Goal: Information Seeking & Learning: Learn about a topic

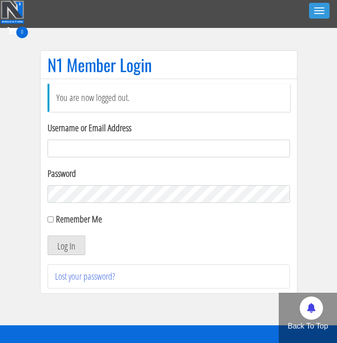
click at [92, 146] on input "Username or Email Address" at bounding box center [169, 149] width 242 height 18
type input "[EMAIL_ADDRESS][DOMAIN_NAME]"
click at [55, 245] on button "Log In" at bounding box center [67, 246] width 38 height 20
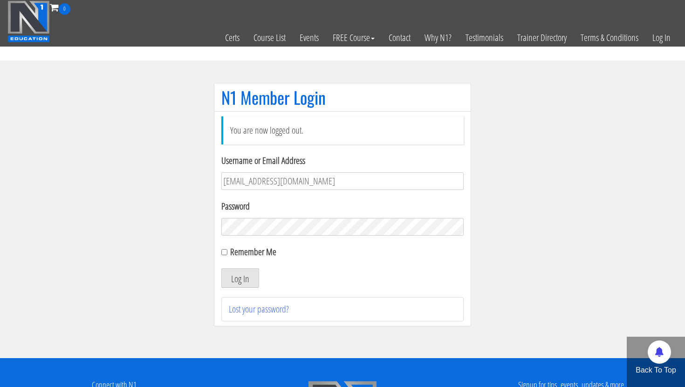
click at [84, 159] on section "N1 Member Login You are now logged out. Username or Email Address georgiekean@g…" at bounding box center [342, 210] width 685 height 298
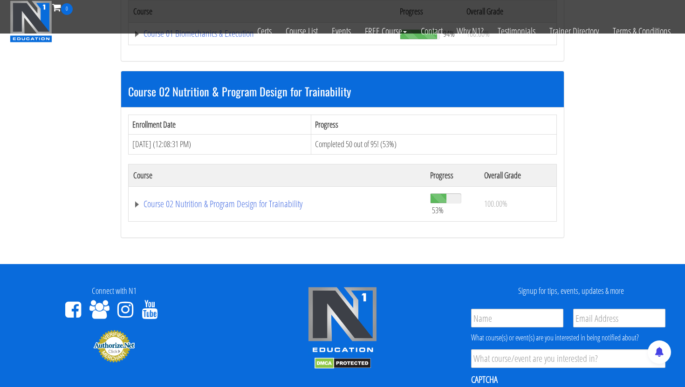
scroll to position [395, 0]
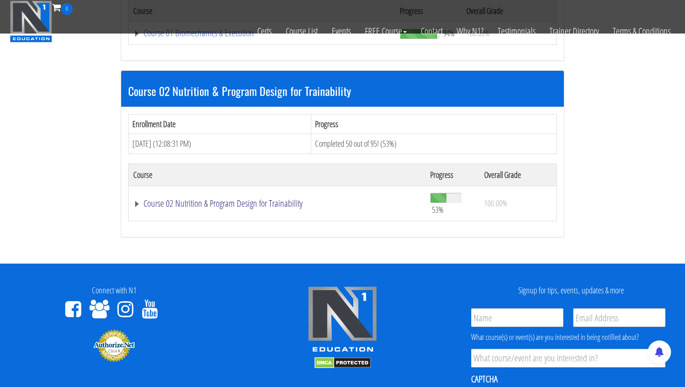
click at [166, 207] on link "Course 02 Nutrition & Program Design for Trainability" at bounding box center [276, 203] width 287 height 9
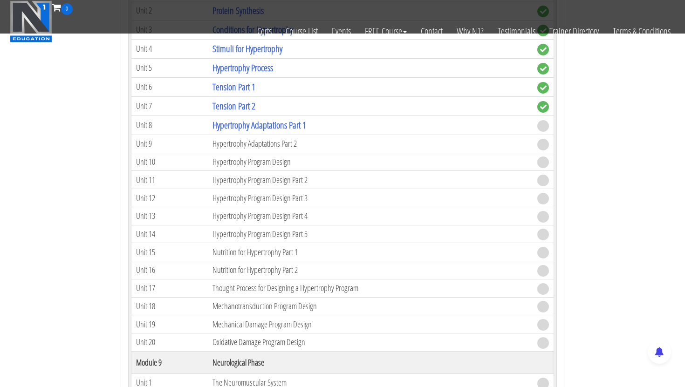
scroll to position [1655, 0]
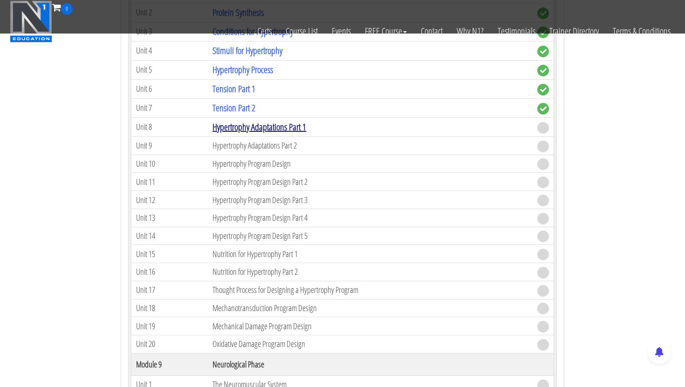
click at [244, 129] on link "Hypertrophy Adaptations Part 1" at bounding box center [259, 127] width 94 height 13
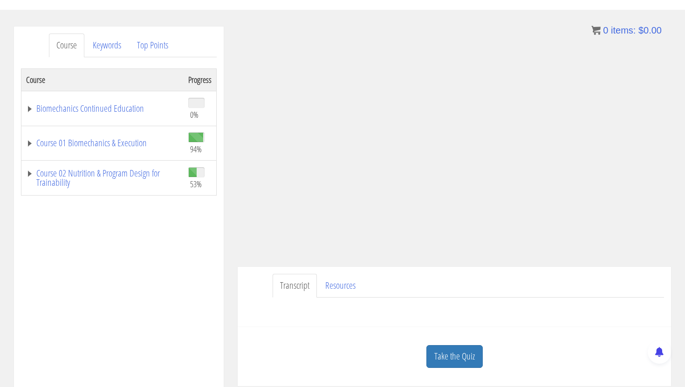
scroll to position [96, 0]
click at [457, 348] on link "Take the Quiz" at bounding box center [454, 355] width 56 height 23
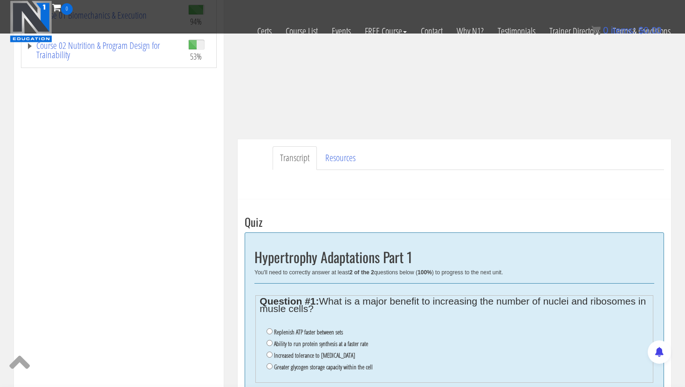
scroll to position [167, 0]
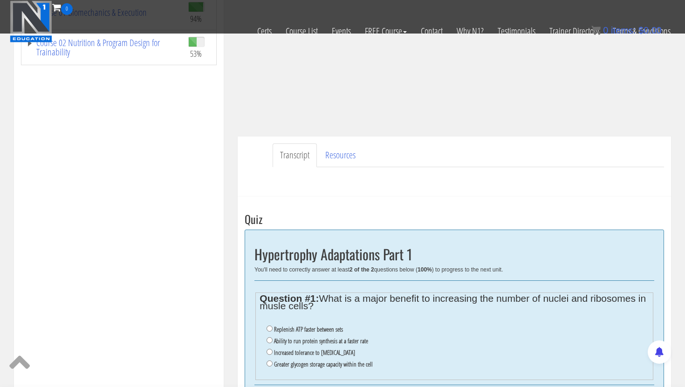
click at [386, 183] on div "Have a question on this unit? Please submit it here: Name * First Last Email * …" at bounding box center [454, 178] width 419 height 22
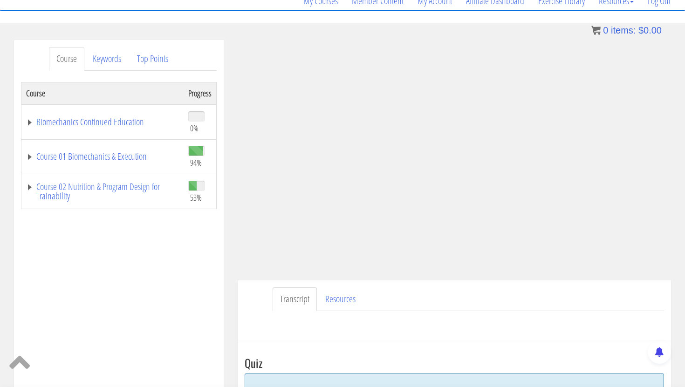
scroll to position [82, 0]
click at [184, 272] on div "Course Progress Biomechanics Continued Education 0% Module 1 Continued Educatio…" at bounding box center [119, 315] width 196 height 466
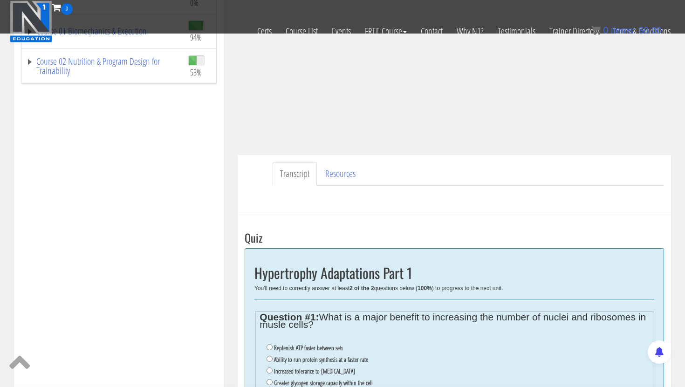
scroll to position [182, 0]
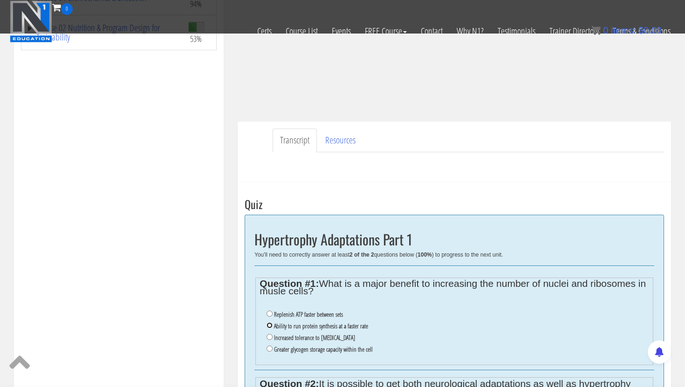
click at [269, 327] on input "Ability to run protein synthesis at a faster rate" at bounding box center [269, 325] width 6 height 6
radio input "true"
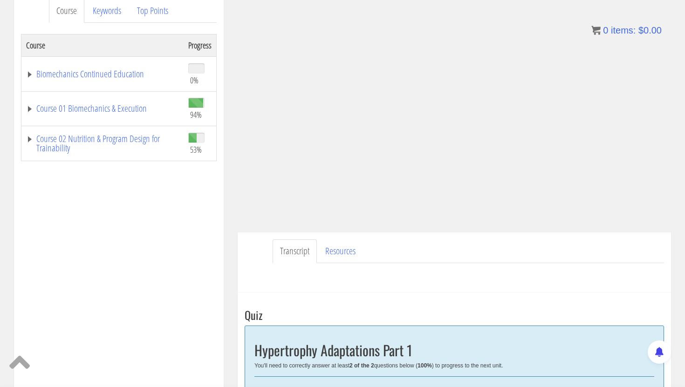
scroll to position [131, 0]
click at [225, 224] on div "Course Keywords Top Points Course Progress Biomechanics Continued Education 0% …" at bounding box center [119, 254] width 224 height 526
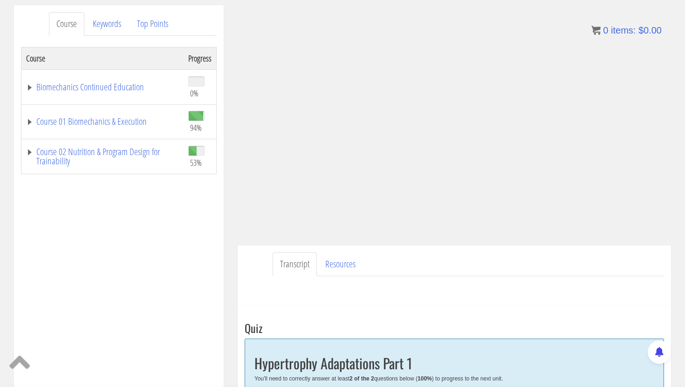
scroll to position [119, 0]
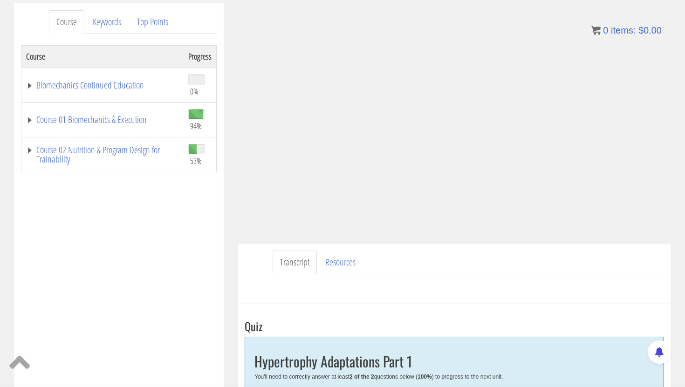
click at [206, 236] on div "Course Progress Biomechanics Continued Education 0% Module 1 Continued Educatio…" at bounding box center [119, 278] width 196 height 466
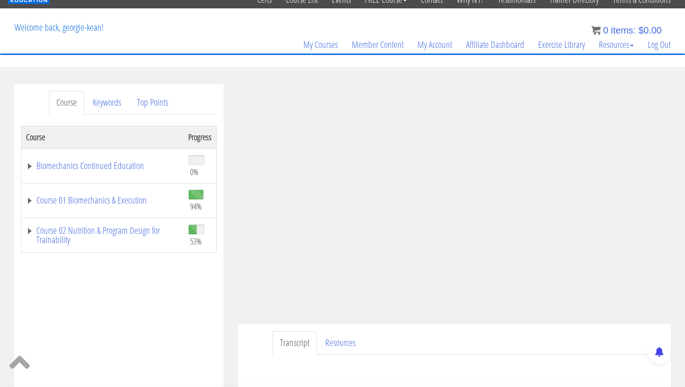
scroll to position [0, 0]
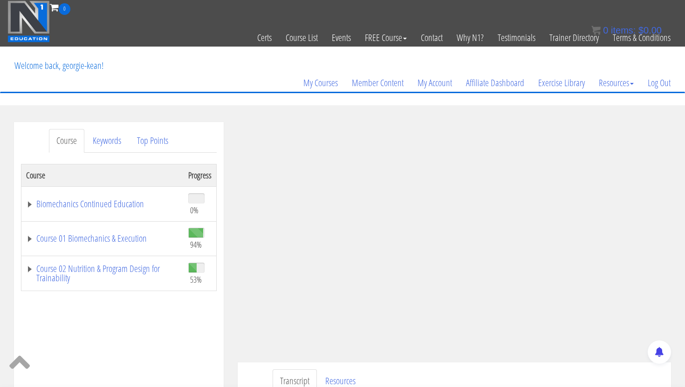
click at [217, 338] on div "Course Keywords Top Points Course Progress Biomechanics Continued Education 0% …" at bounding box center [119, 385] width 210 height 526
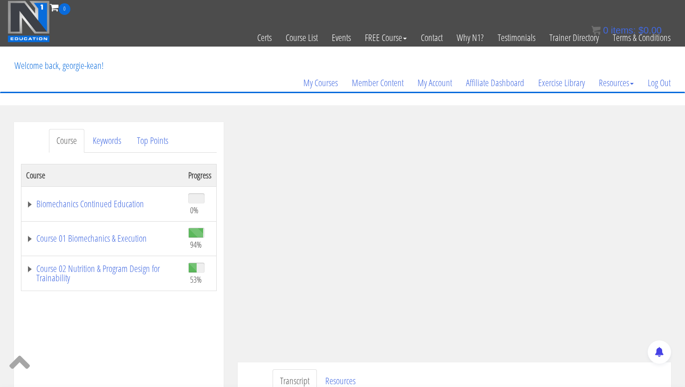
click at [551, 372] on ul "Transcript Resources" at bounding box center [468, 381] width 391 height 24
click at [581, 373] on ul "Transcript Resources" at bounding box center [468, 381] width 391 height 24
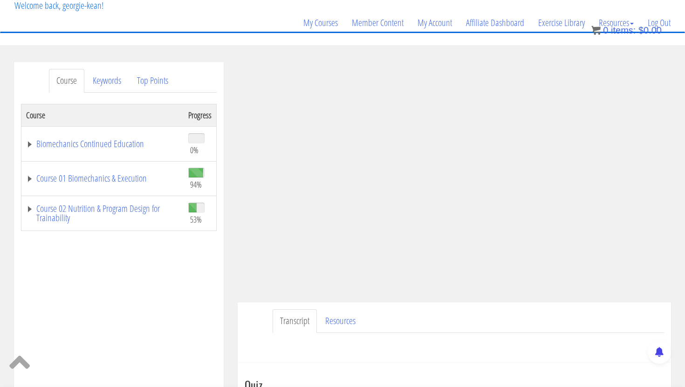
scroll to position [64, 0]
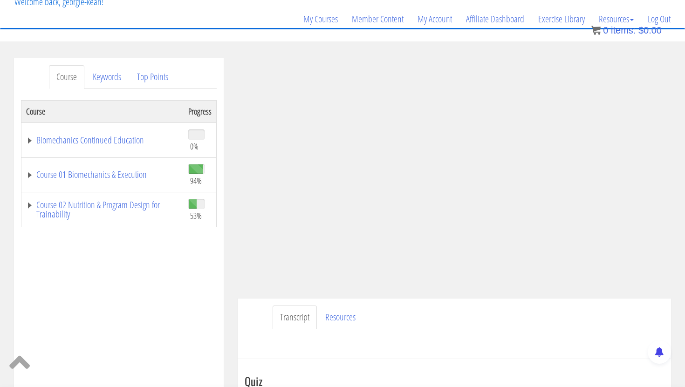
click at [532, 318] on ul "Transcript Resources" at bounding box center [468, 318] width 391 height 24
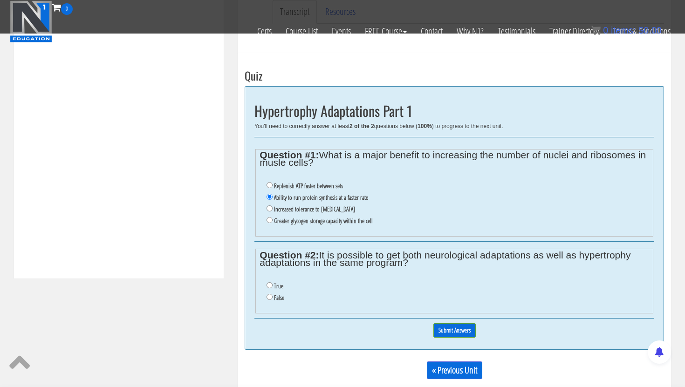
scroll to position [314, 0]
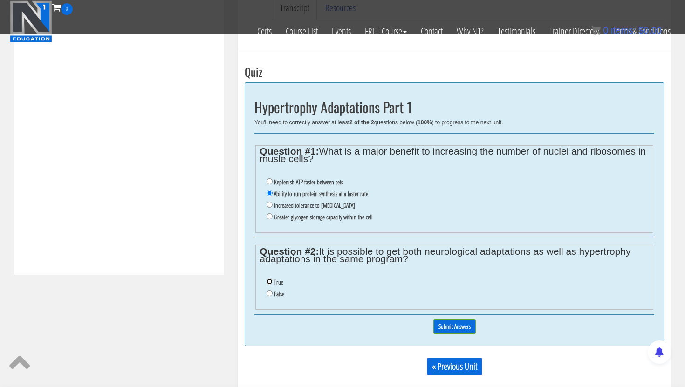
click at [267, 283] on input "True" at bounding box center [269, 282] width 6 height 6
radio input "true"
click at [463, 328] on input "Submit Answers" at bounding box center [454, 327] width 42 height 14
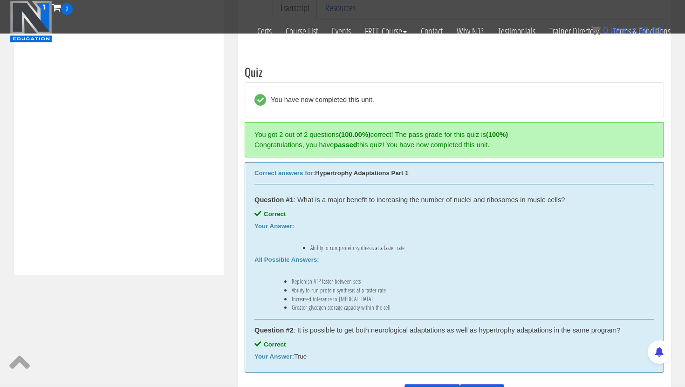
scroll to position [350, 0]
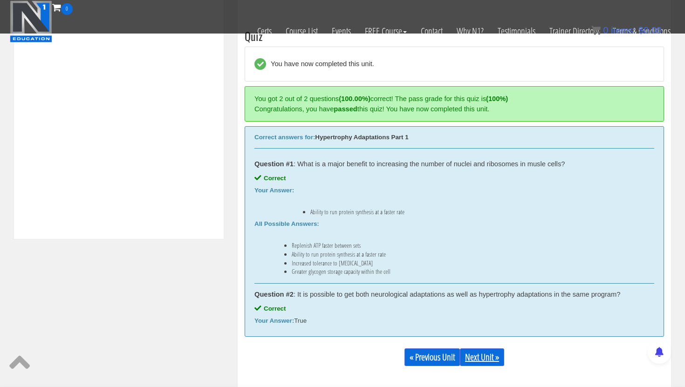
click at [476, 360] on link "Next Unit »" at bounding box center [482, 357] width 44 height 18
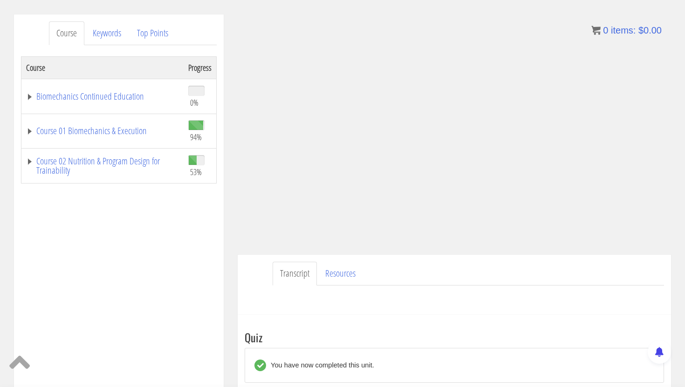
scroll to position [108, 0]
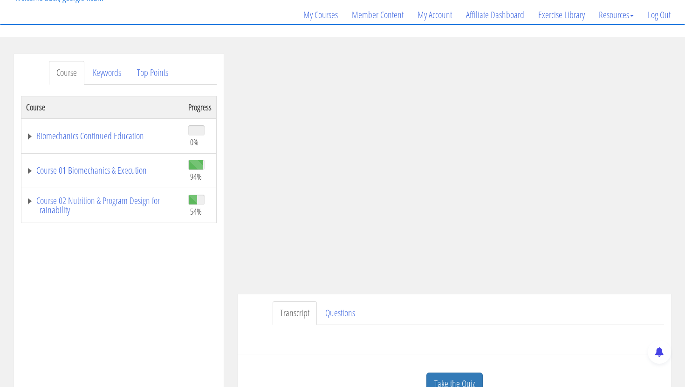
scroll to position [71, 0]
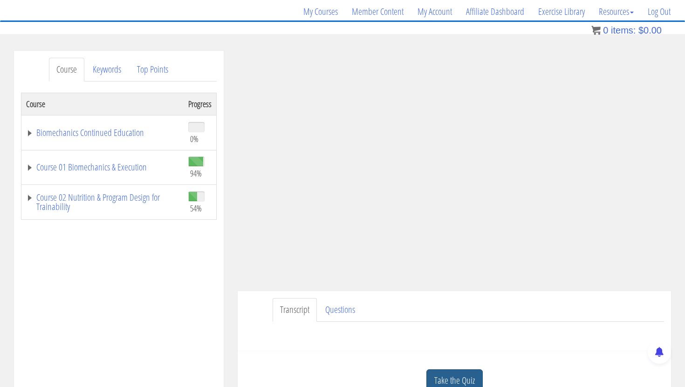
click at [441, 376] on link "Take the Quiz" at bounding box center [454, 380] width 56 height 23
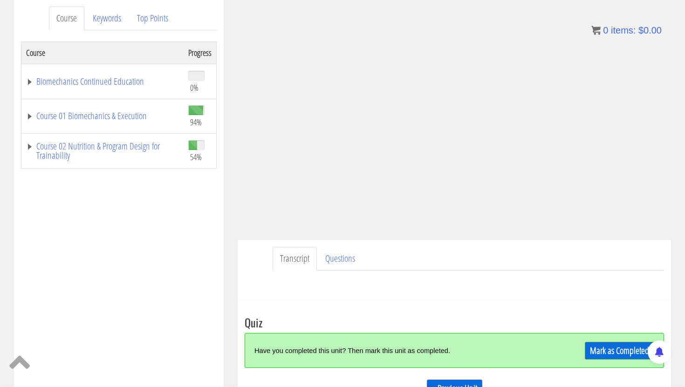
scroll to position [189, 0]
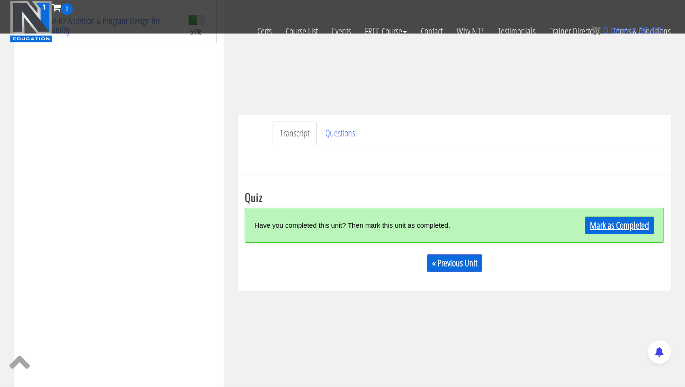
click at [619, 221] on link "Mark as Completed" at bounding box center [619, 226] width 69 height 18
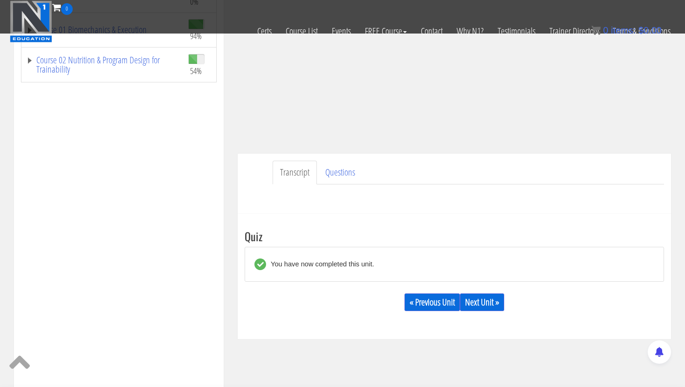
scroll to position [341, 0]
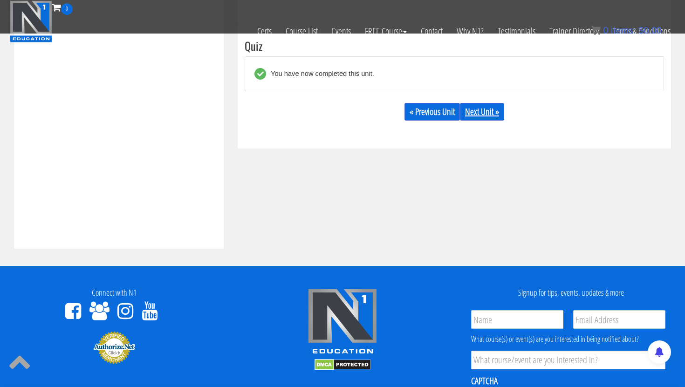
click at [493, 115] on link "Next Unit »" at bounding box center [482, 112] width 44 height 18
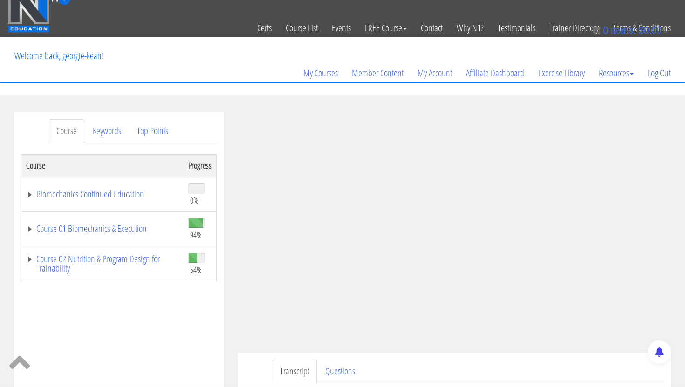
scroll to position [0, 0]
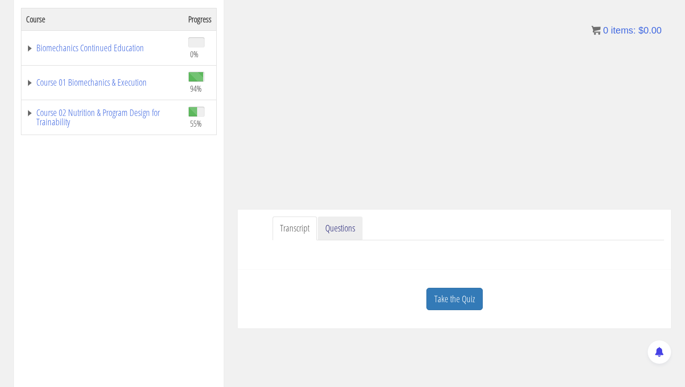
scroll to position [162, 0]
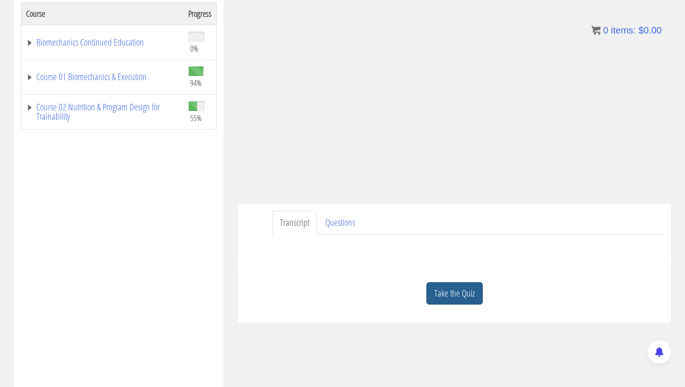
click at [451, 287] on link "Take the Quiz" at bounding box center [454, 293] width 56 height 23
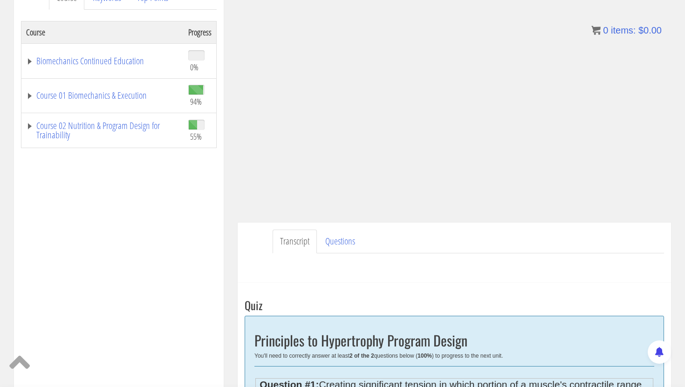
scroll to position [148, 0]
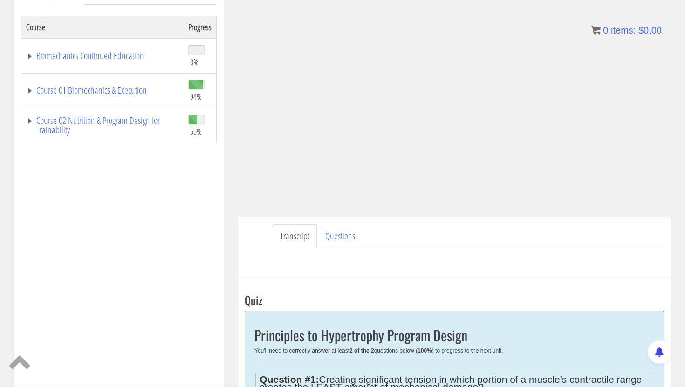
click at [155, 215] on div "Course Progress Biomechanics Continued Education 0% Module 1 Continued Educatio…" at bounding box center [119, 249] width 196 height 466
click at [566, 253] on div "Have a question on this unit? Please submit it here: Name * First Last Email * *" at bounding box center [454, 259] width 419 height 22
click at [245, 252] on div "Have a question on this unit? Please submit it here: Name * First Last Email * *" at bounding box center [454, 259] width 419 height 22
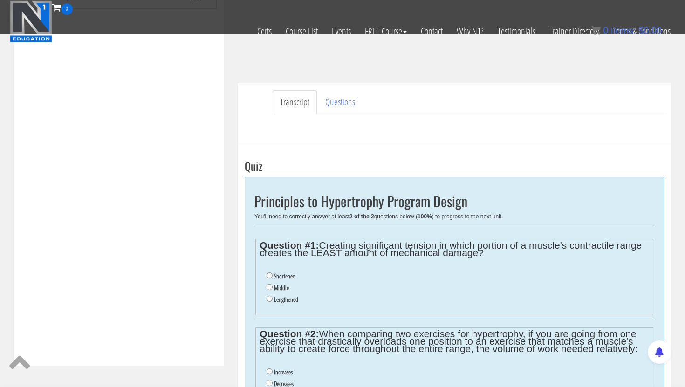
scroll to position [223, 0]
click at [269, 275] on input "Shortened" at bounding box center [269, 276] width 6 height 6
radio input "true"
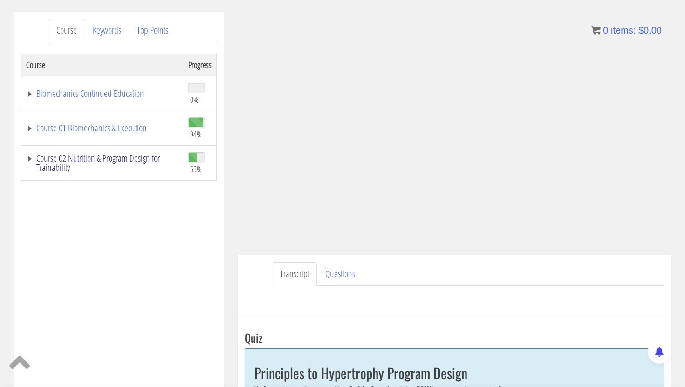
scroll to position [112, 0]
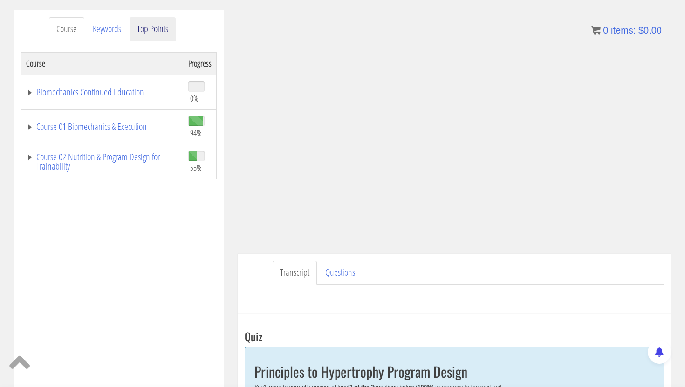
click at [147, 33] on link "Top Points" at bounding box center [152, 29] width 46 height 24
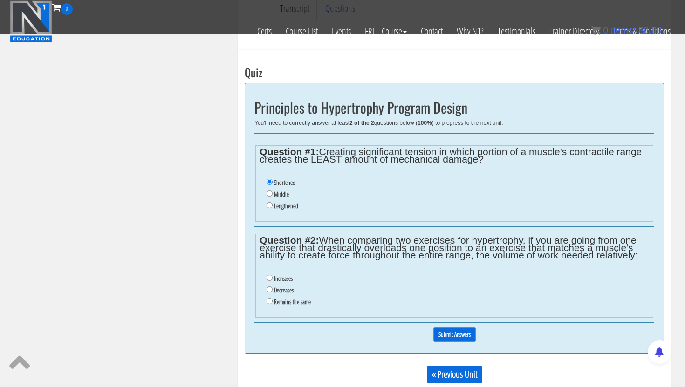
scroll to position [318, 0]
click at [270, 289] on input "Decreases" at bounding box center [269, 289] width 6 height 6
radio input "true"
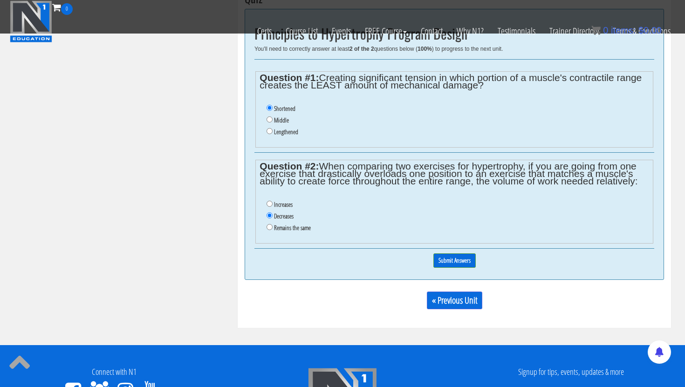
scroll to position [387, 0]
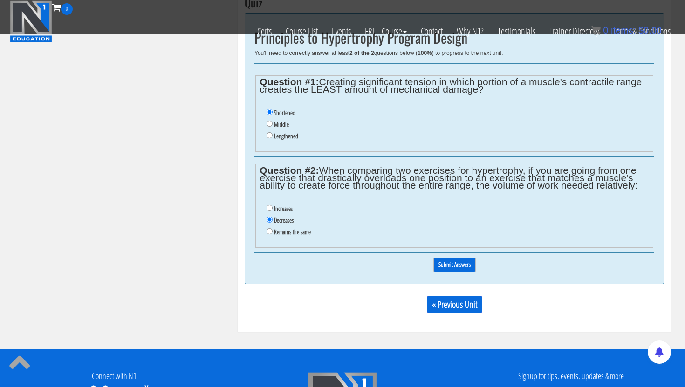
click at [467, 267] on input "Submit Answers" at bounding box center [454, 265] width 42 height 14
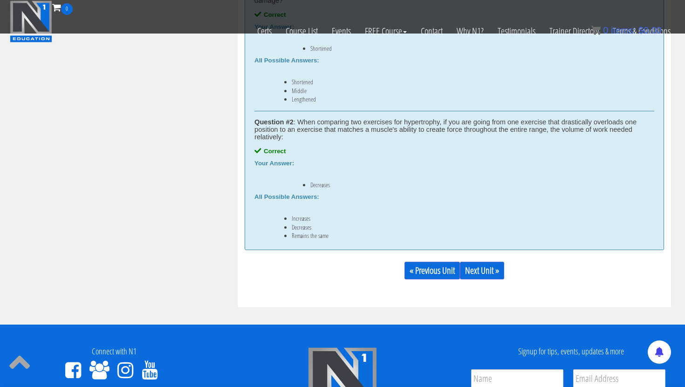
scroll to position [528, 0]
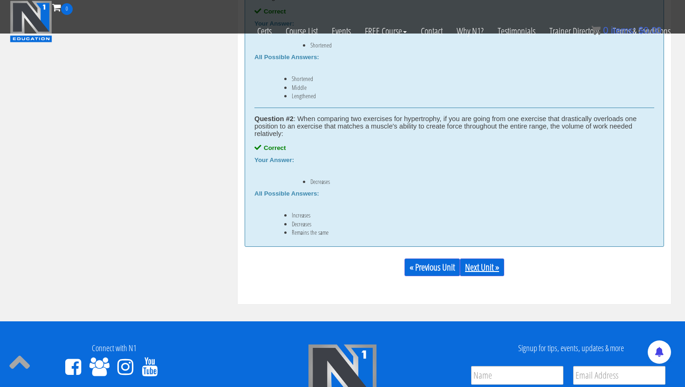
click at [484, 266] on link "Next Unit »" at bounding box center [482, 268] width 44 height 18
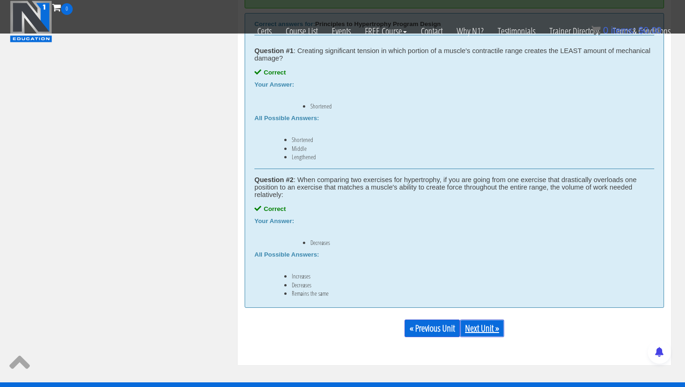
scroll to position [465, 0]
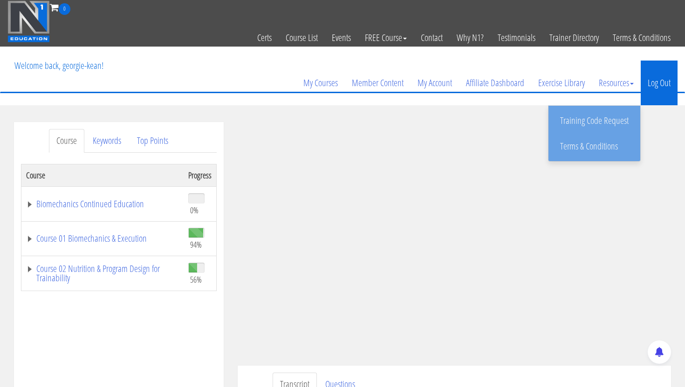
click at [647, 77] on link "Log Out" at bounding box center [659, 83] width 37 height 45
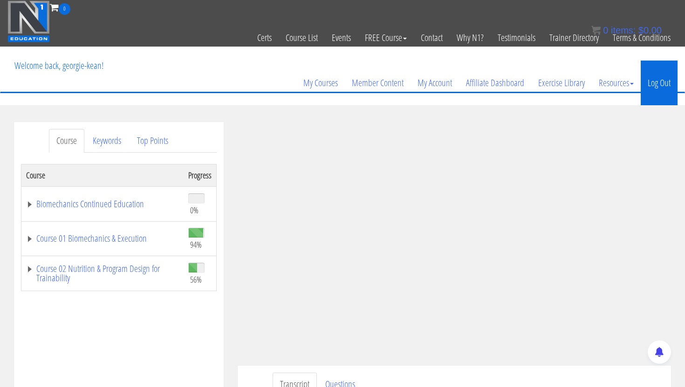
click at [657, 79] on link "Log Out" at bounding box center [659, 83] width 37 height 45
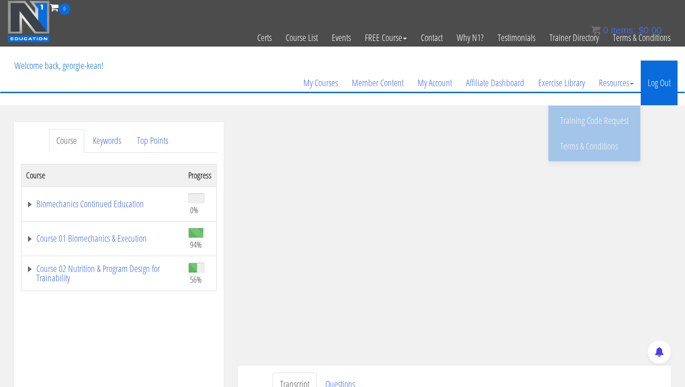
click at [659, 79] on link "Log Out" at bounding box center [659, 83] width 37 height 45
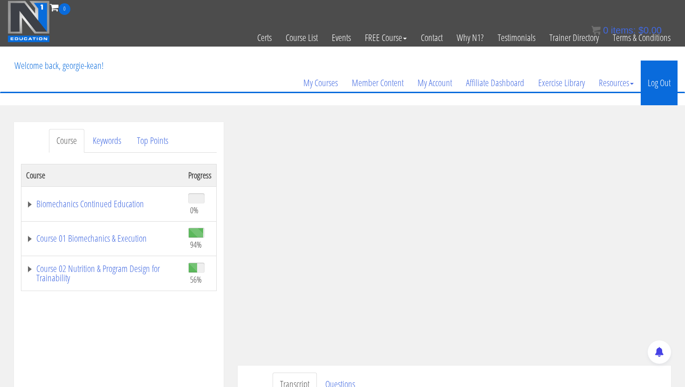
click at [655, 86] on link "Log Out" at bounding box center [659, 83] width 37 height 45
click at [663, 79] on link "Log Out" at bounding box center [659, 83] width 37 height 45
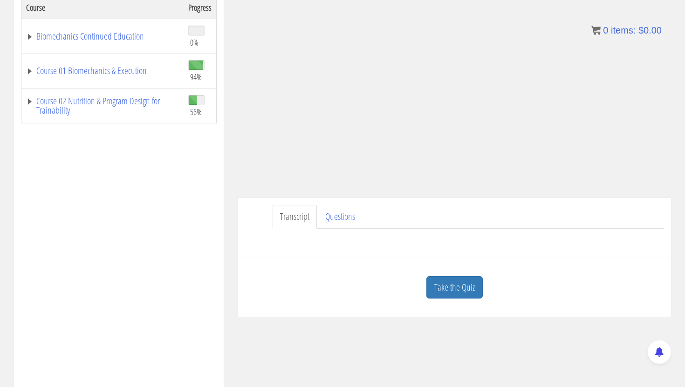
scroll to position [172, 0]
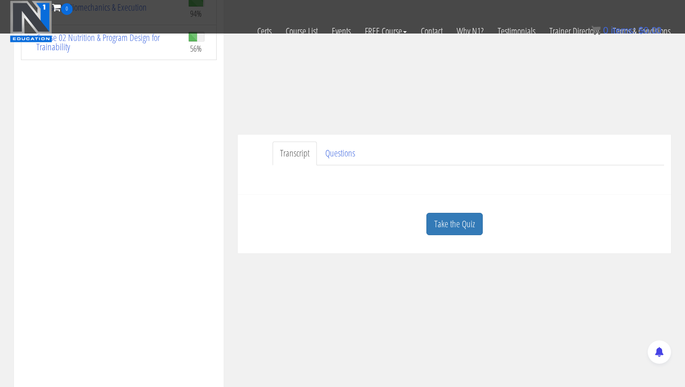
click at [578, 270] on div "Course Keywords Top Points Course Progress Biomechanics Continued Education 0% …" at bounding box center [342, 154] width 671 height 526
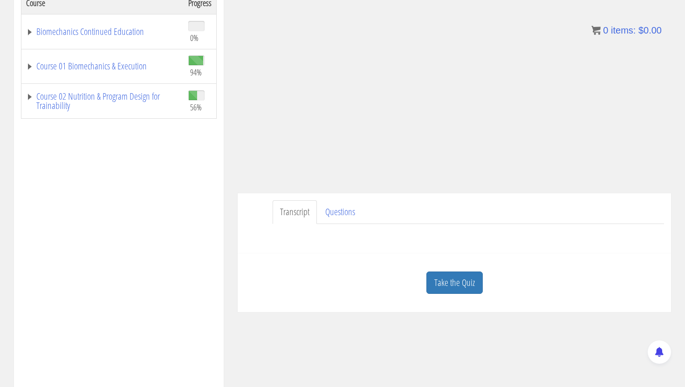
scroll to position [0, 0]
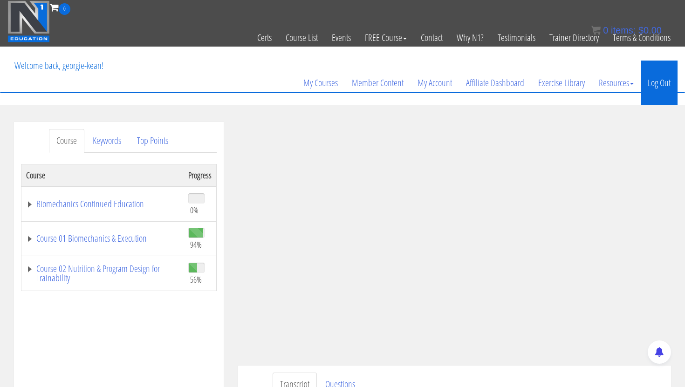
click at [659, 84] on link "Log Out" at bounding box center [659, 83] width 37 height 45
